Goal: Information Seeking & Learning: Learn about a topic

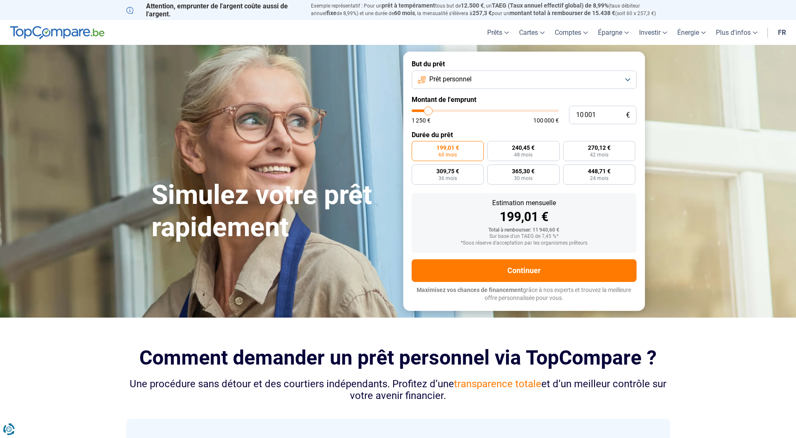
type input "10 250"
type input "10250"
type input "11 500"
type input "11500"
type input "12 000"
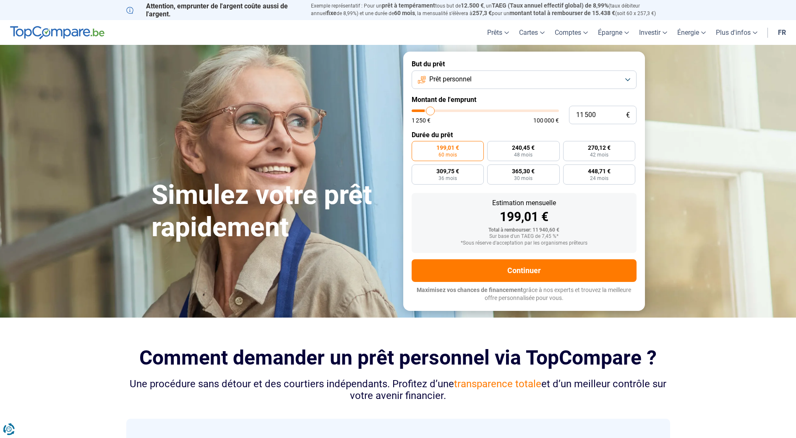
type input "12000"
type input "14 000"
type input "14000"
type input "17 500"
type input "17500"
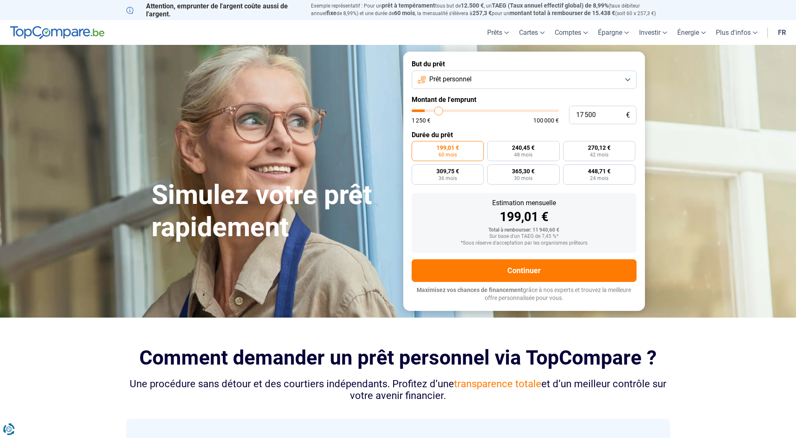
type input "20 750"
type input "20750"
type input "23 500"
type input "23500"
type input "25 750"
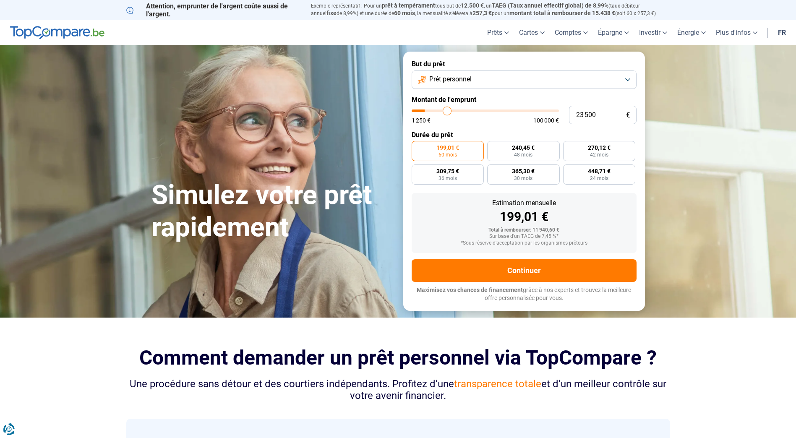
type input "25750"
type input "27 750"
type input "27750"
type input "30 500"
type input "30500"
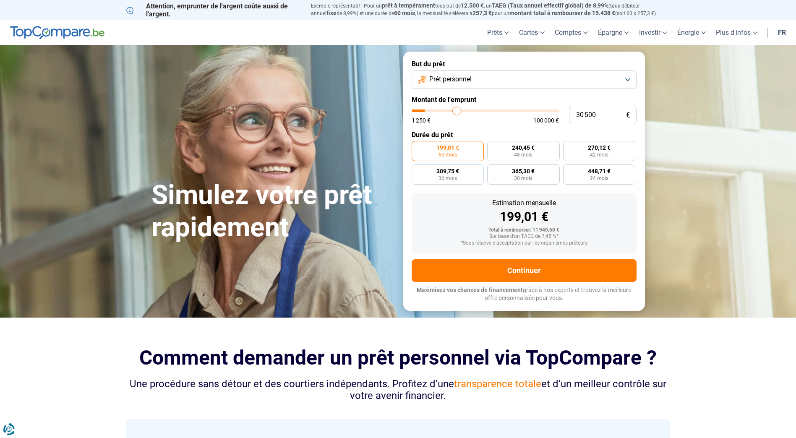
type input "34 750"
type input "34750"
type input "40 000"
type input "40000"
type input "45 000"
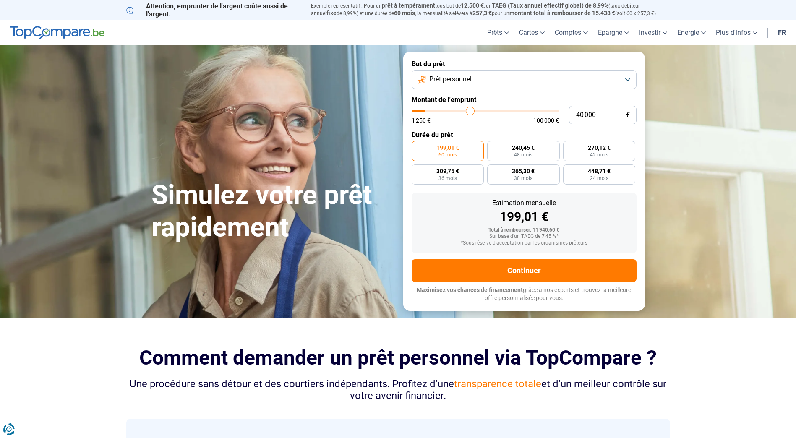
type input "45000"
type input "49 000"
type input "49000"
type input "55 500"
type input "55500"
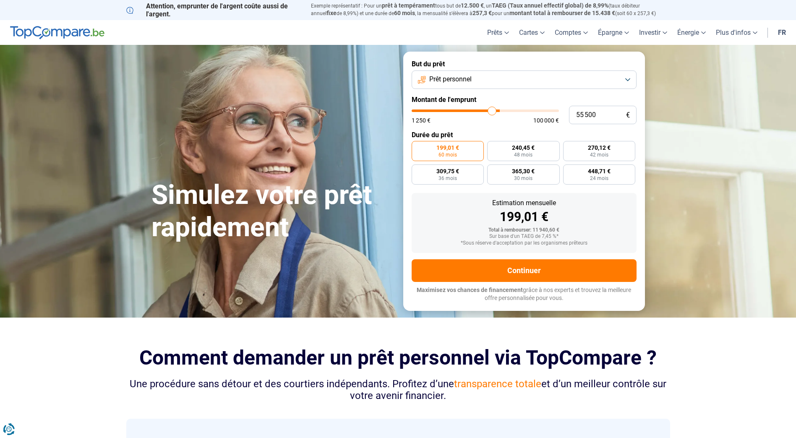
type input "60 250"
type input "60250"
type input "61 000"
type input "61000"
type input "70 250"
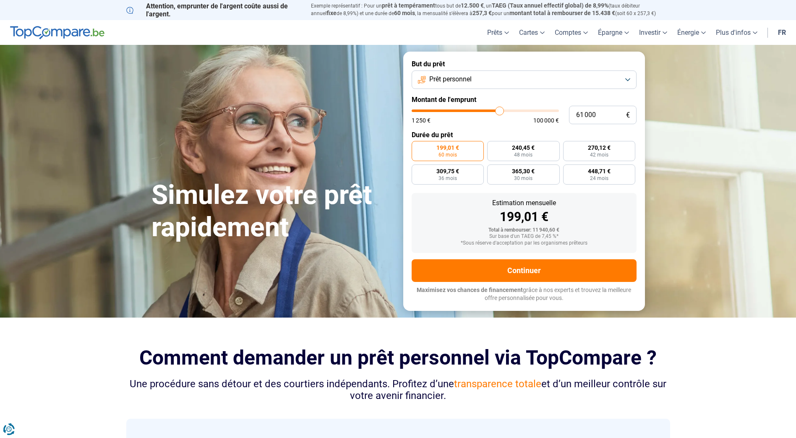
type input "70250"
type input "70 750"
type input "70750"
type input "75 000"
type input "75000"
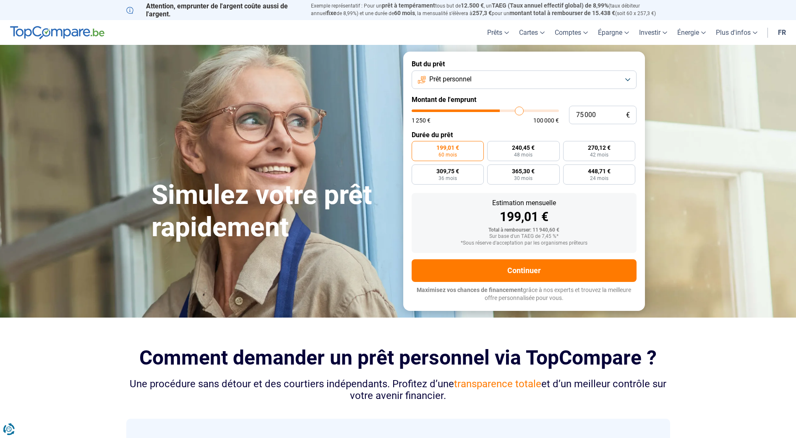
type input "76 500"
type input "76500"
type input "77 250"
type input "77250"
type input "77 750"
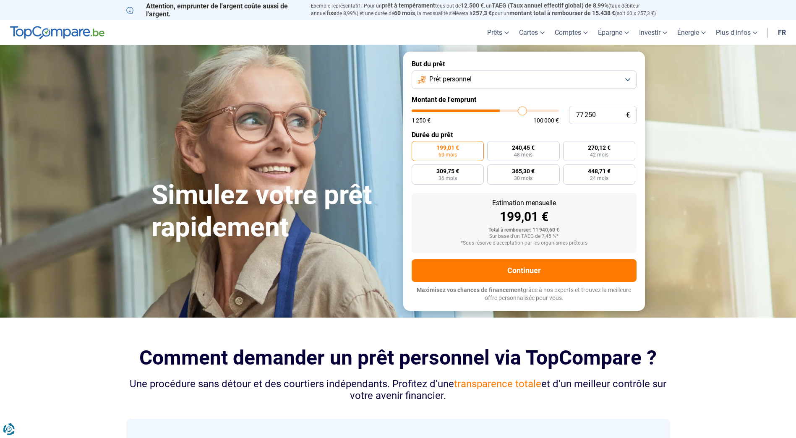
type input "77750"
type input "78 000"
type input "78000"
type input "79 250"
type input "79250"
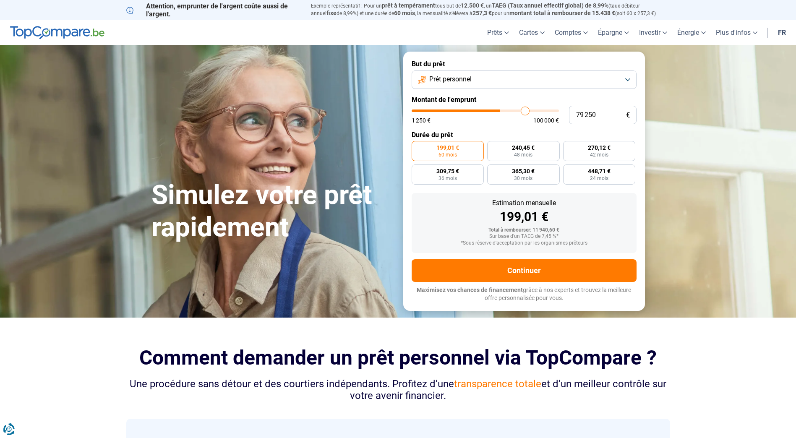
type input "81 000"
type input "81000"
type input "85 250"
type input "85250"
type input "86 750"
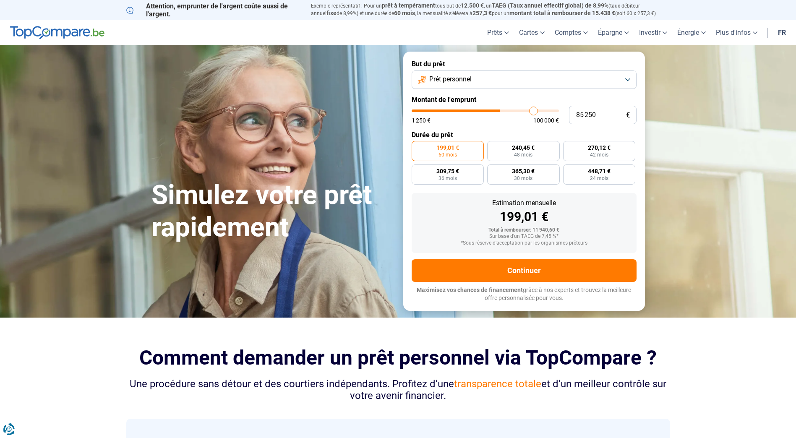
type input "86750"
type input "89 000"
type input "89000"
type input "89 500"
type input "89500"
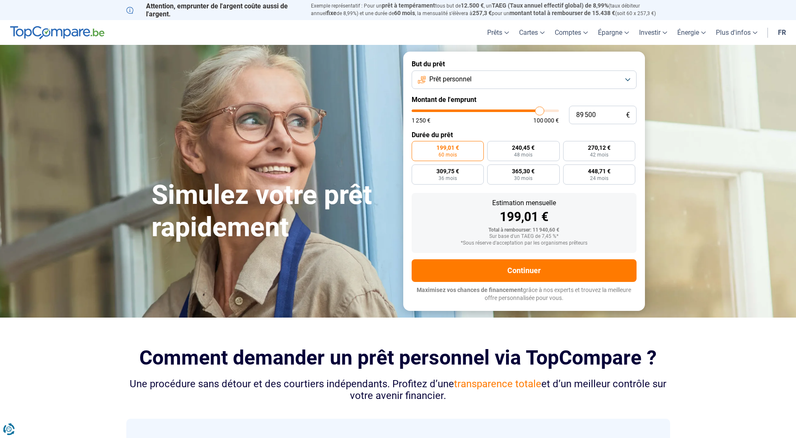
type input "90 500"
type input "90500"
type input "91 750"
type input "91750"
type input "92 000"
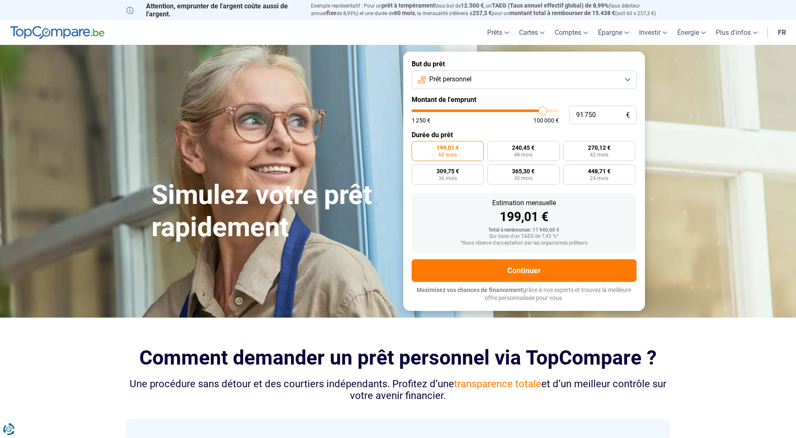
type input "92000"
type input "92 750"
type input "92750"
type input "93 250"
type input "93250"
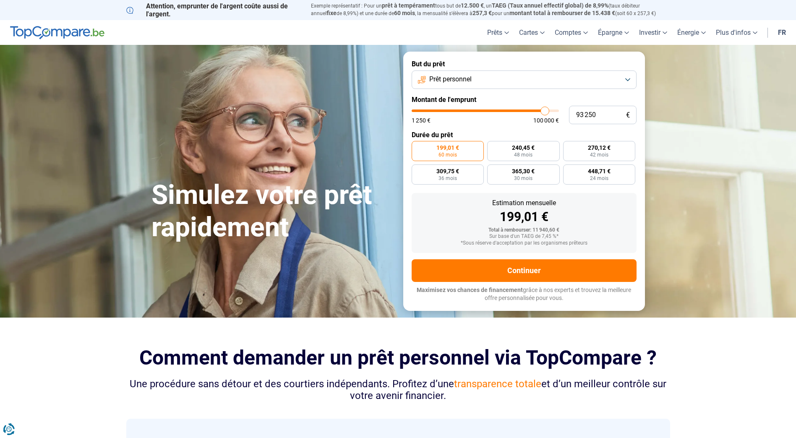
type input "94 500"
type input "94500"
type input "95 750"
type input "95750"
type input "96 500"
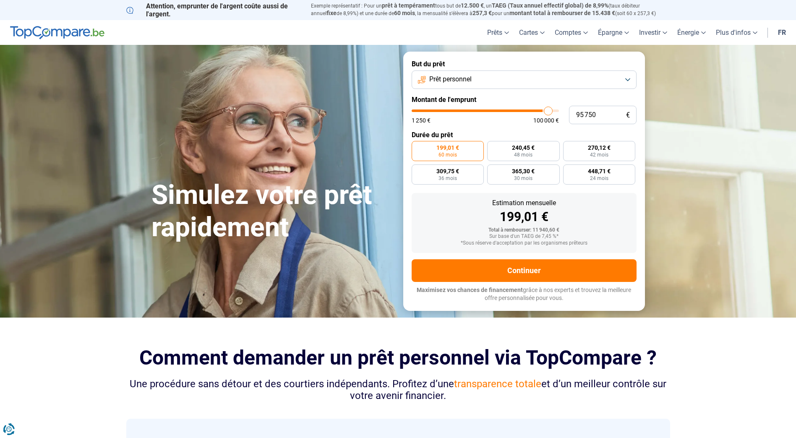
type input "96500"
type input "97 250"
type input "97250"
type input "97 500"
type input "97500"
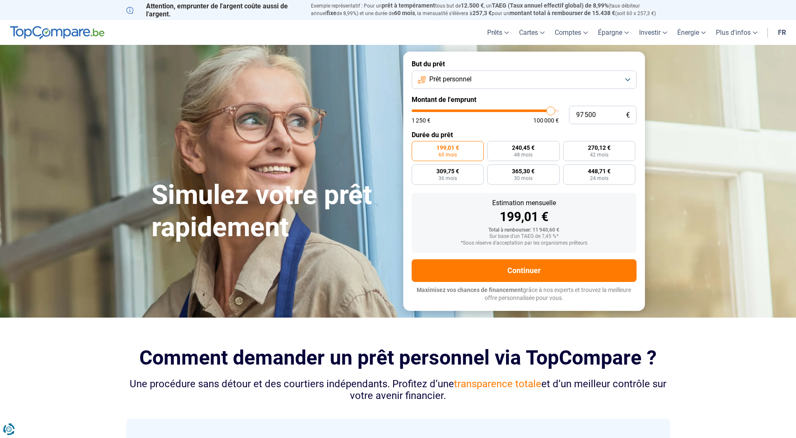
type input "98 500"
type input "98500"
type input "99 000"
type input "99000"
type input "99 250"
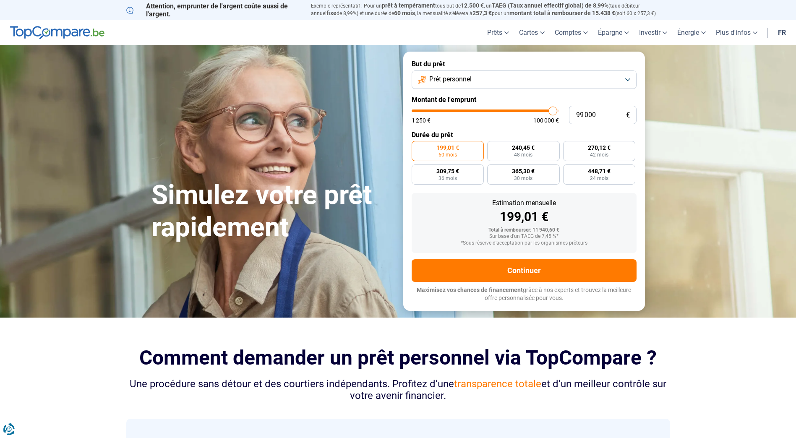
type input "99250"
type input "99 500"
type input "99500"
type input "100 000"
type input "100000"
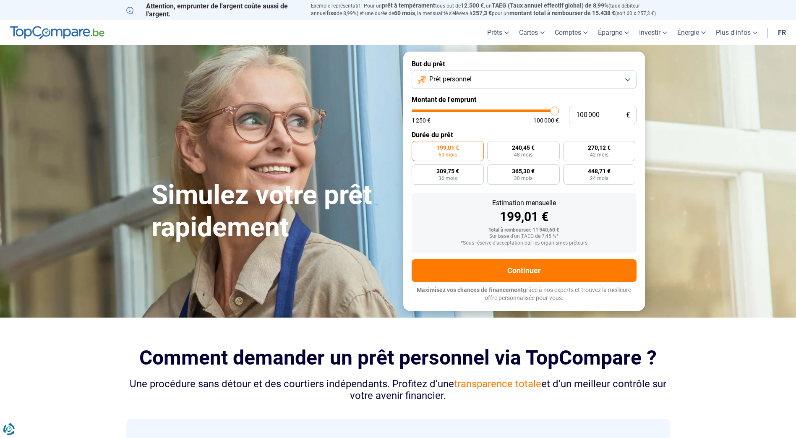
type input "99 500"
type input "99500"
type input "99 000"
type input "99000"
type input "98 500"
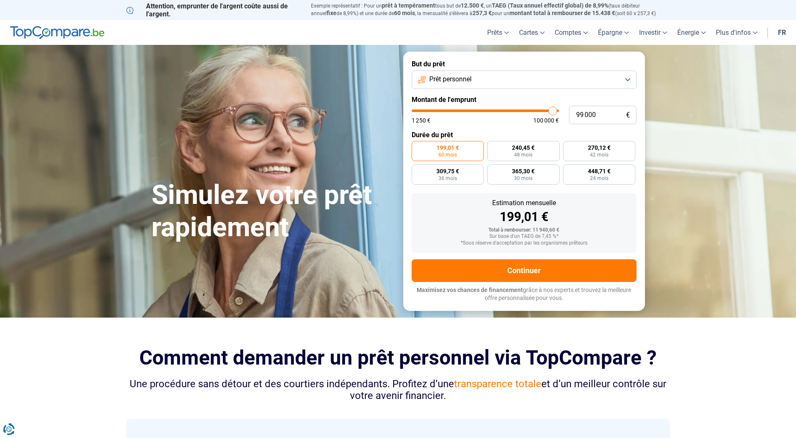
type input "98500"
type input "98 000"
type input "98000"
type input "97 750"
type input "97750"
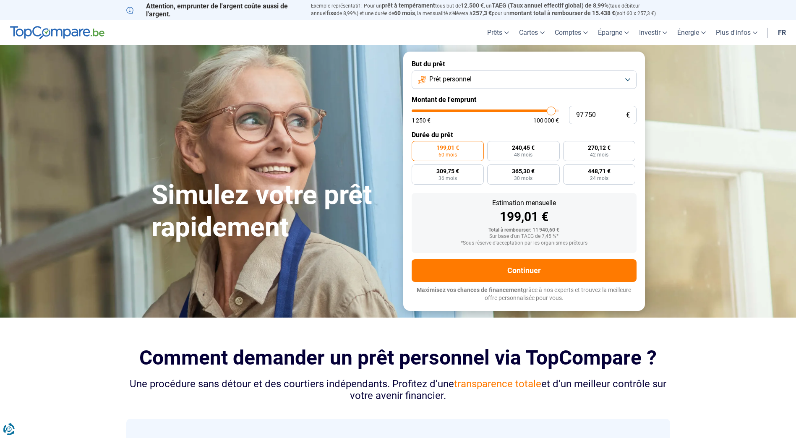
type input "97 250"
type input "97250"
type input "97 000"
type input "97000"
type input "96 250"
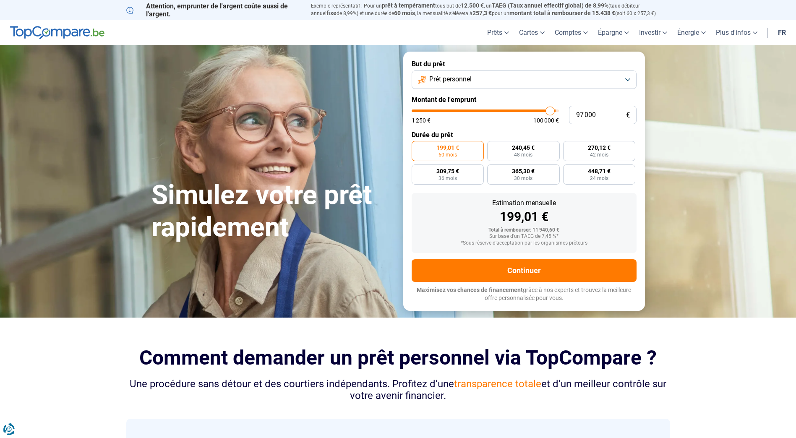
type input "96250"
type input "96 000"
type input "96000"
type input "95 750"
type input "95750"
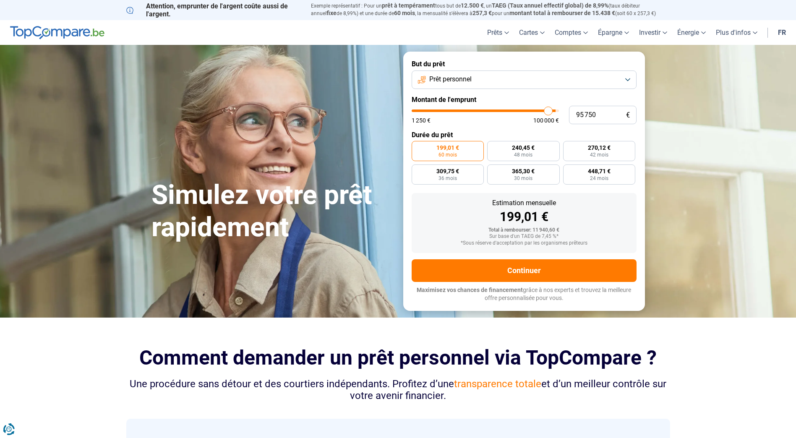
type input "95 500"
type input "95500"
type input "94 750"
type input "94750"
type input "94 500"
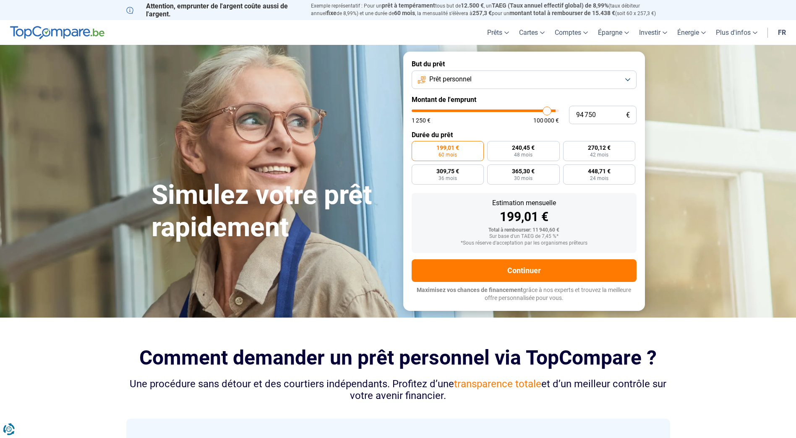
type input "94500"
type input "94 000"
type input "94000"
type input "93 500"
type input "93500"
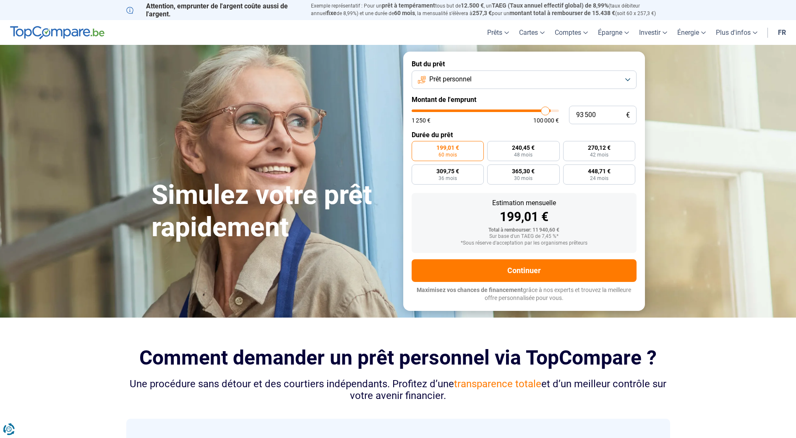
type input "94 250"
type input "94250"
type input "94 500"
type input "94500"
type input "94 250"
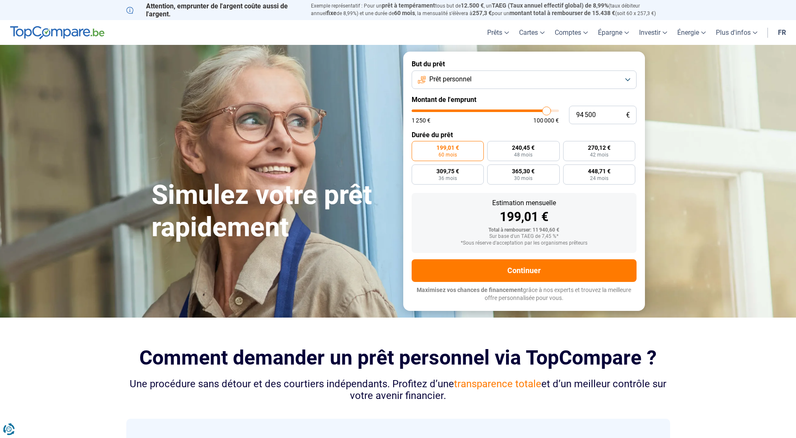
type input "94250"
type input "93 500"
type input "93500"
type input "94 000"
type input "94000"
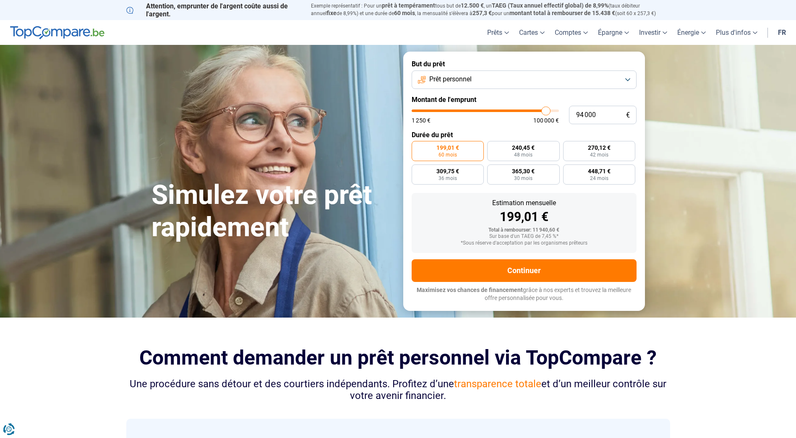
type input "94 250"
type input "94250"
type input "94 500"
type input "94500"
type input "94 750"
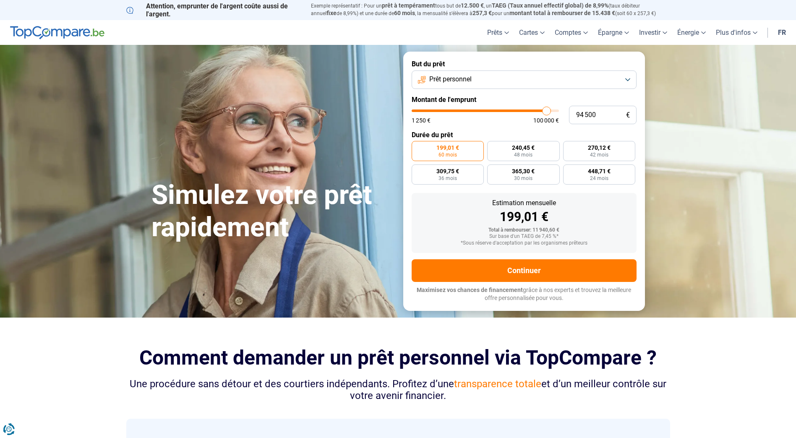
type input "94750"
type input "94 500"
drag, startPoint x: 0, startPoint y: 0, endPoint x: 546, endPoint y: 112, distance: 557.7
type input "94500"
click at [546, 112] on input "range" at bounding box center [485, 110] width 147 height 3
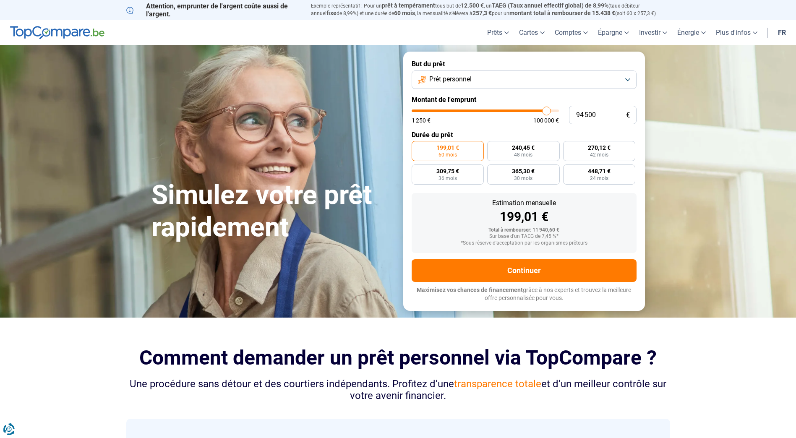
radio input "false"
